Goal: Information Seeking & Learning: Learn about a topic

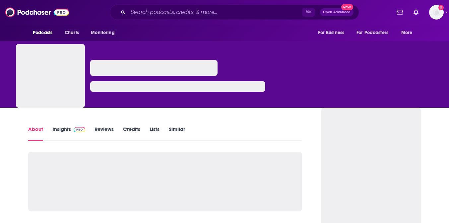
click at [65, 128] on link "Insights" at bounding box center [68, 133] width 33 height 15
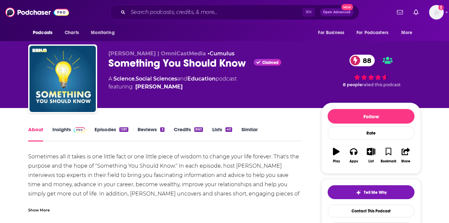
click at [68, 135] on link "Insights" at bounding box center [68, 133] width 33 height 15
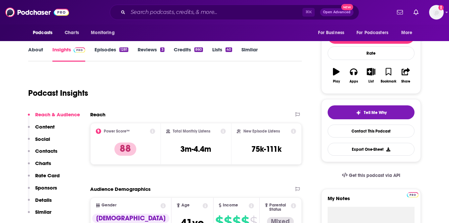
scroll to position [85, 0]
